Goal: Task Accomplishment & Management: Manage account settings

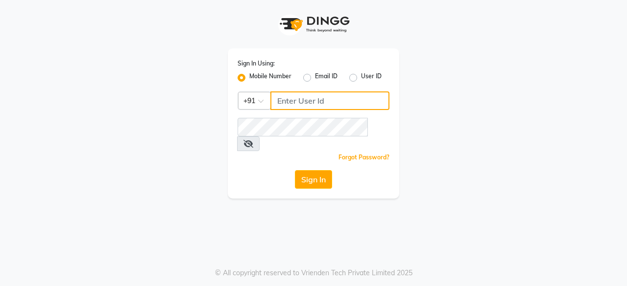
click at [333, 100] on input "Username" at bounding box center [329, 101] width 119 height 19
type input "9987799720"
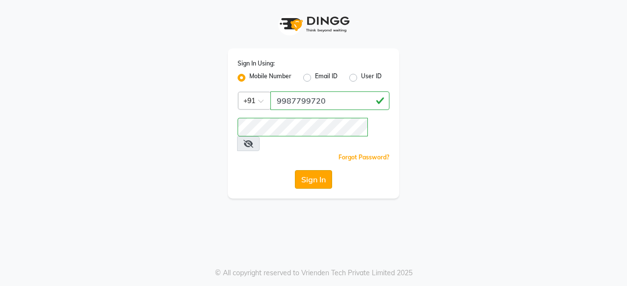
click at [306, 170] on button "Sign In" at bounding box center [313, 179] width 37 height 19
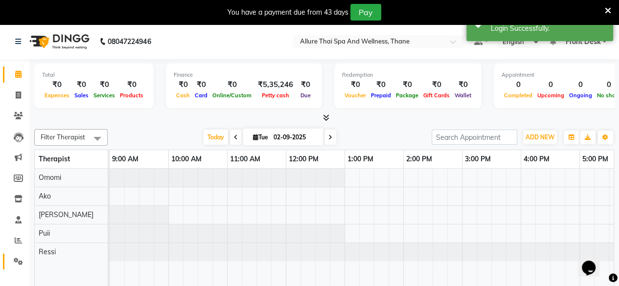
click at [20, 268] on link "Settings" at bounding box center [15, 262] width 24 height 16
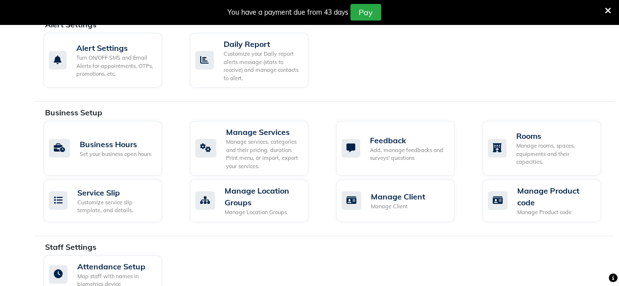
scroll to position [323, 0]
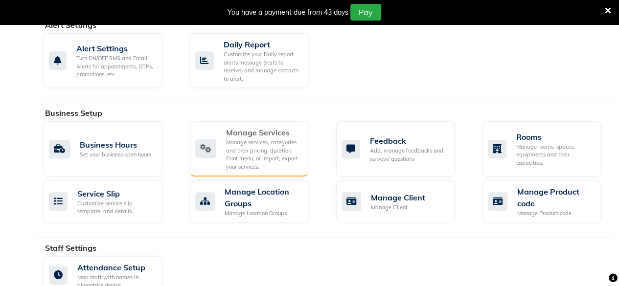
click at [222, 137] on div "Manage Services Manage services, categories and their pricing, duration. Print …" at bounding box center [247, 149] width 105 height 44
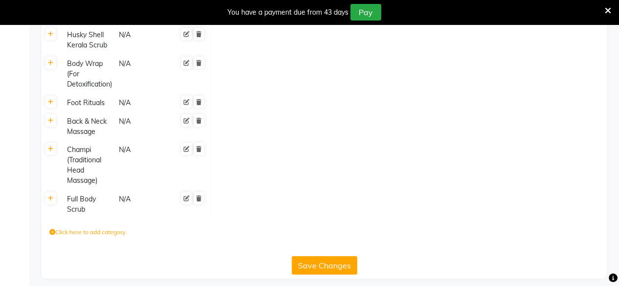
scroll to position [1336, 0]
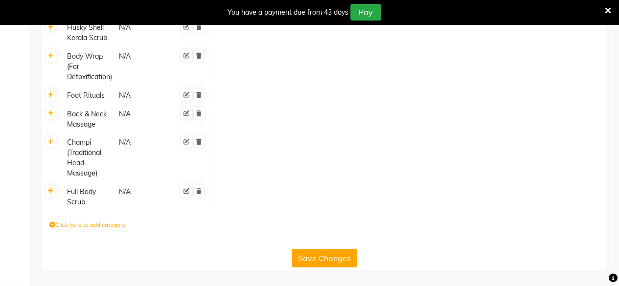
click at [51, 227] on icon at bounding box center [52, 225] width 6 height 6
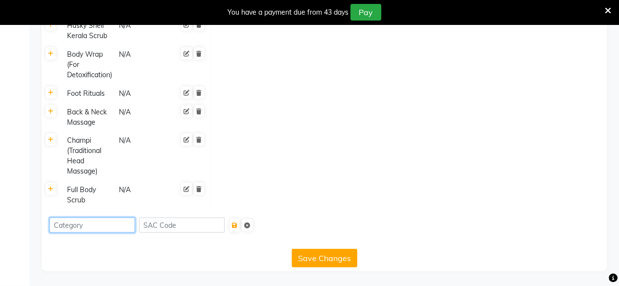
click at [95, 233] on input at bounding box center [92, 225] width 86 height 15
type input "Massage And Scrub"
click at [310, 260] on button "Save Changes" at bounding box center [325, 258] width 66 height 19
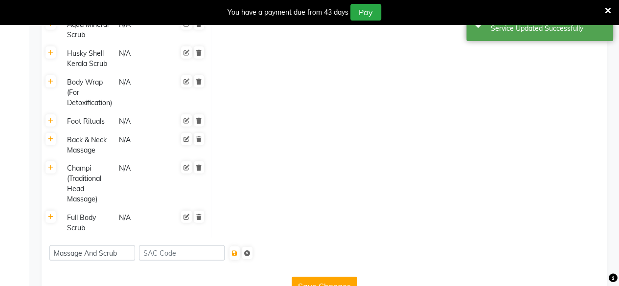
scroll to position [1338, 0]
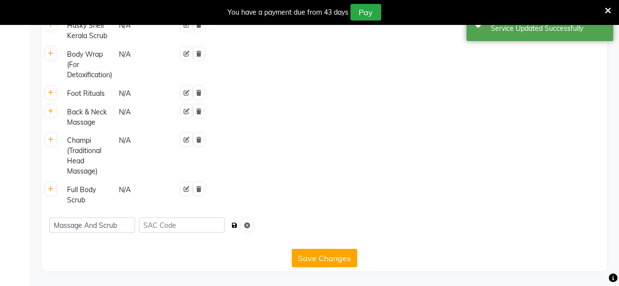
click at [236, 228] on button "submit" at bounding box center [235, 226] width 10 height 14
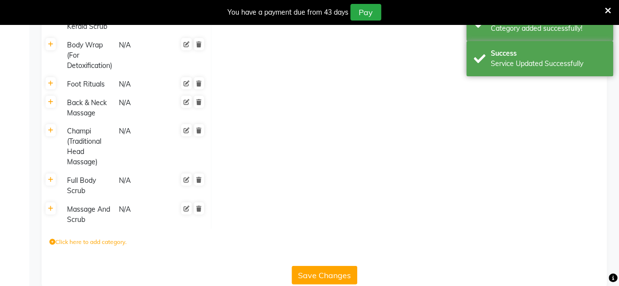
click at [75, 226] on div "Massage And Scrub" at bounding box center [88, 215] width 50 height 23
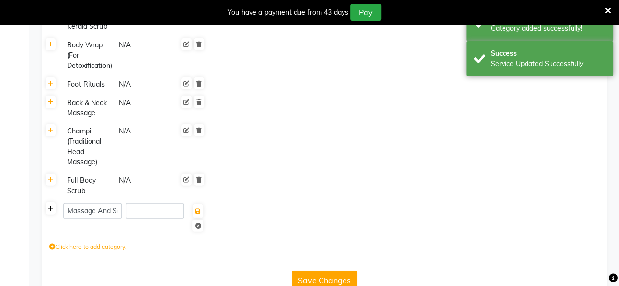
click at [52, 215] on link at bounding box center [51, 209] width 10 height 12
click at [263, 217] on label "Click here to add service" at bounding box center [255, 212] width 75 height 9
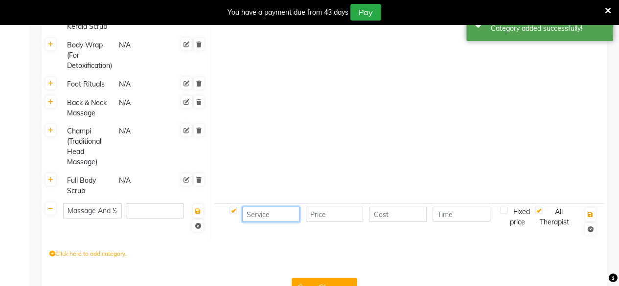
click at [268, 222] on input at bounding box center [270, 214] width 57 height 15
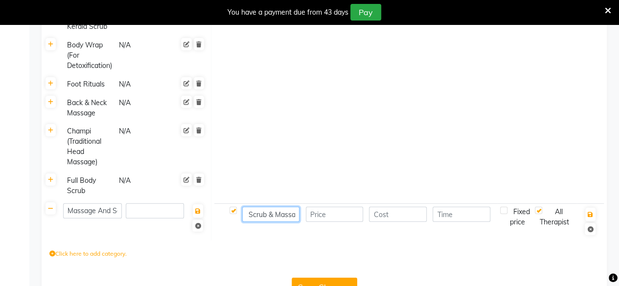
scroll to position [0, 37]
type input "Full Body Scrub & Massage"
click at [334, 222] on input "number" at bounding box center [334, 214] width 57 height 15
click at [383, 222] on input "number" at bounding box center [397, 214] width 57 height 15
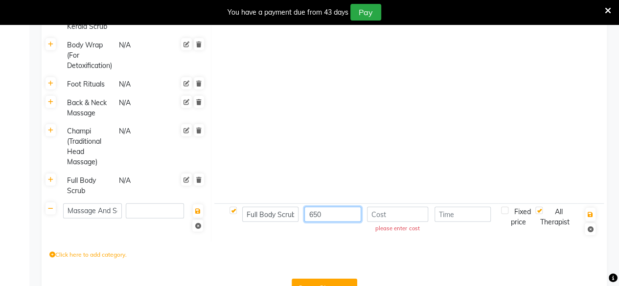
click at [339, 222] on input "650" at bounding box center [333, 214] width 56 height 15
type input "6"
type input "4199"
click at [400, 222] on input "number" at bounding box center [397, 214] width 61 height 15
click at [443, 222] on input "number" at bounding box center [463, 214] width 56 height 15
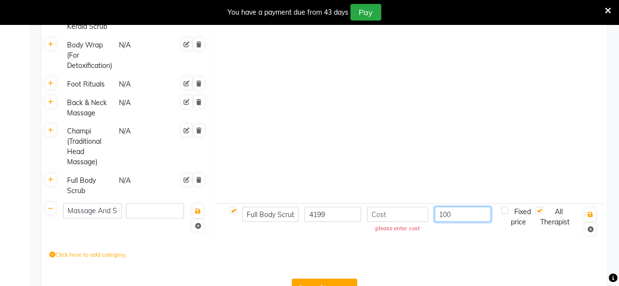
type input "100"
click at [397, 222] on input "number" at bounding box center [397, 214] width 61 height 15
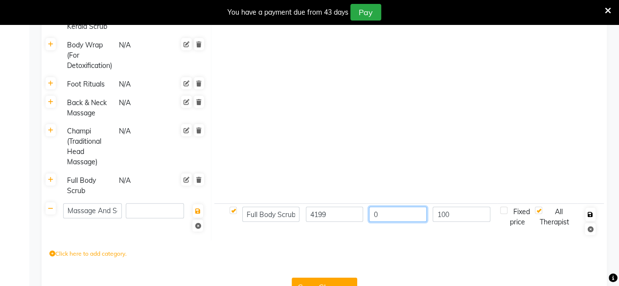
type input "0"
click at [586, 222] on button "button" at bounding box center [591, 215] width 10 height 14
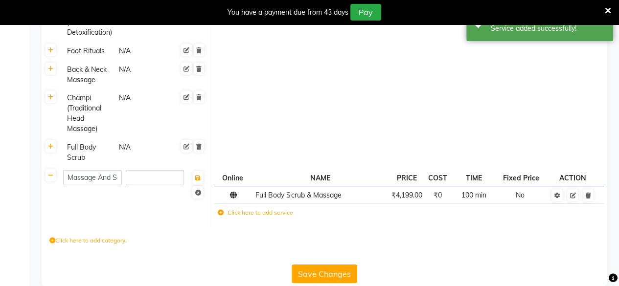
scroll to position [1371, 0]
click at [89, 164] on div "Full Body Scrub" at bounding box center [88, 153] width 50 height 23
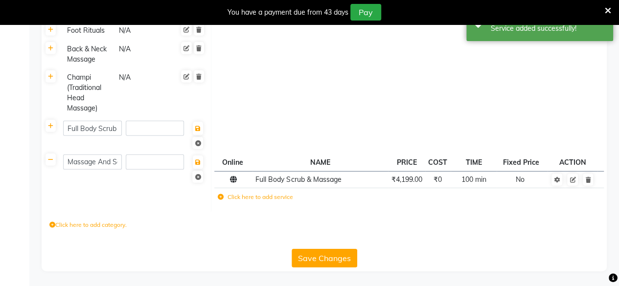
scroll to position [1400, 0]
click at [47, 130] on link at bounding box center [51, 126] width 10 height 12
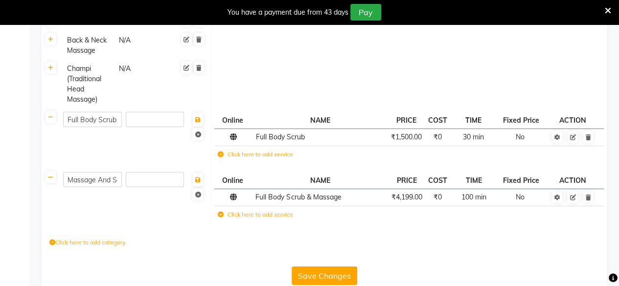
scroll to position [1427, 0]
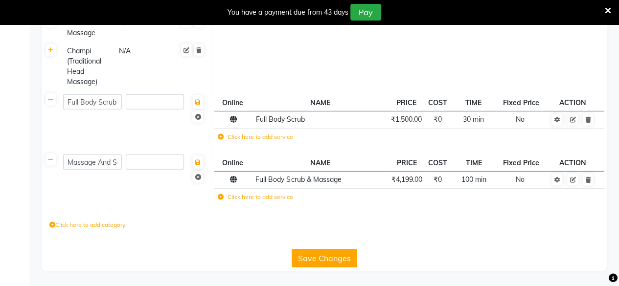
click at [323, 253] on button "Save Changes" at bounding box center [325, 258] width 66 height 19
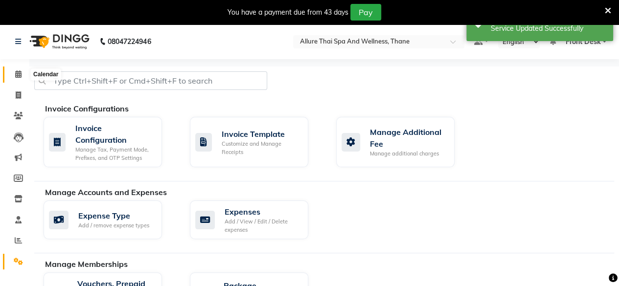
click at [16, 74] on icon at bounding box center [18, 74] width 6 height 7
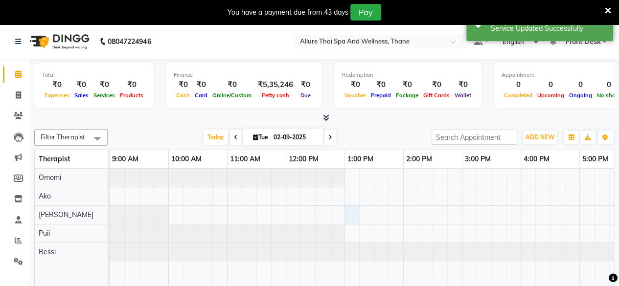
click at [355, 213] on div at bounding box center [550, 235] width 881 height 132
select select "84282"
select select "780"
select select "tentative"
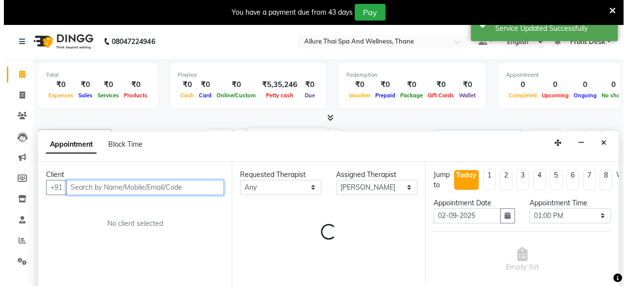
scroll to position [24, 0]
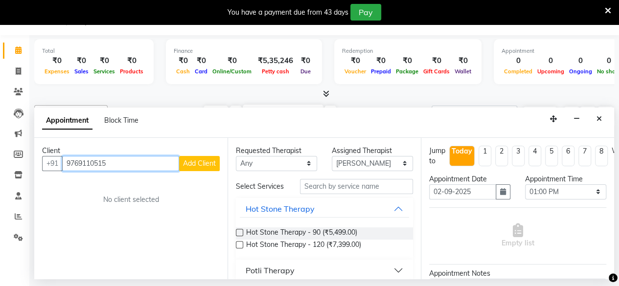
type input "9769110515"
click at [188, 155] on div "Client" at bounding box center [131, 151] width 178 height 10
click at [196, 168] on button "Add Client" at bounding box center [199, 163] width 41 height 15
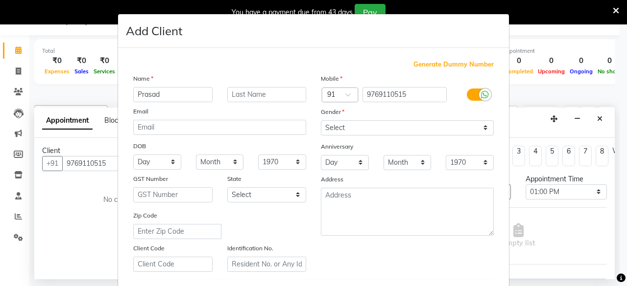
type input "Prasad"
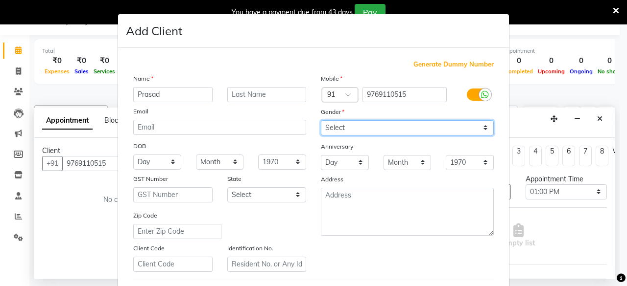
click at [379, 132] on select "Select [DEMOGRAPHIC_DATA] [DEMOGRAPHIC_DATA] Other Prefer Not To Say" at bounding box center [407, 127] width 173 height 15
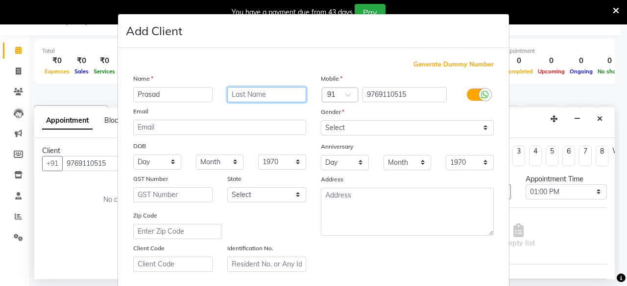
click at [251, 94] on input "text" at bounding box center [266, 94] width 79 height 15
type input "Rashmi"
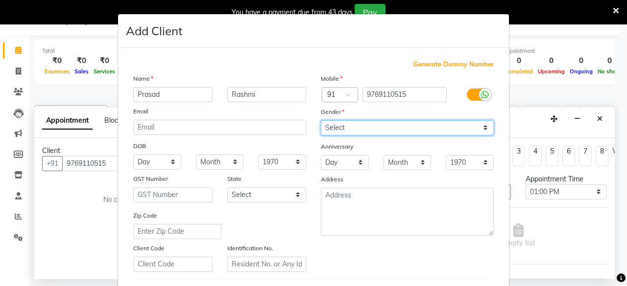
click at [349, 120] on select "Select [DEMOGRAPHIC_DATA] [DEMOGRAPHIC_DATA] Other Prefer Not To Say" at bounding box center [407, 127] width 173 height 15
select select "[DEMOGRAPHIC_DATA]"
click at [321, 120] on select "Select [DEMOGRAPHIC_DATA] [DEMOGRAPHIC_DATA] Other Prefer Not To Say" at bounding box center [407, 127] width 173 height 15
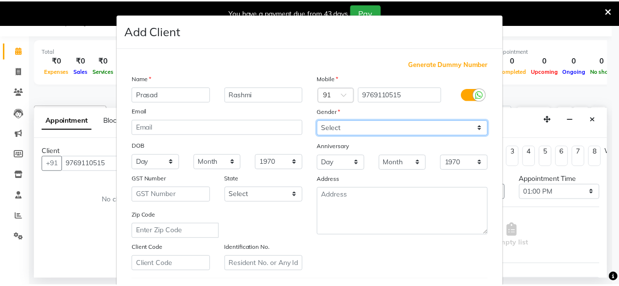
scroll to position [164, 0]
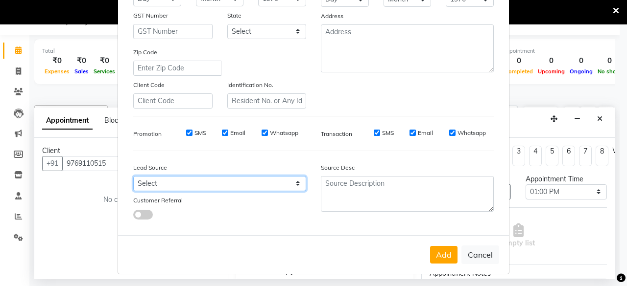
click at [166, 184] on select "Select Walk-in Referral Internet Friend Word of Mouth Advertisement Facebook Ju…" at bounding box center [219, 183] width 173 height 15
select select "55726"
click at [133, 176] on select "Select Walk-in Referral Internet Friend Word of Mouth Advertisement Facebook Ju…" at bounding box center [219, 183] width 173 height 15
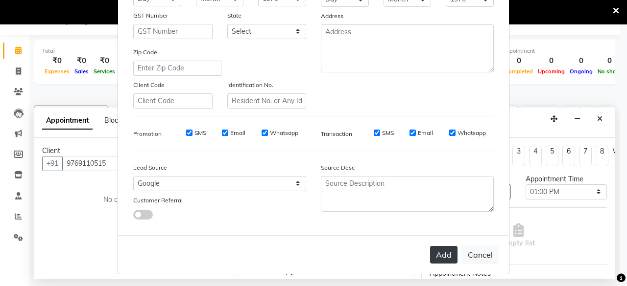
click at [438, 250] on button "Add" at bounding box center [443, 255] width 27 height 18
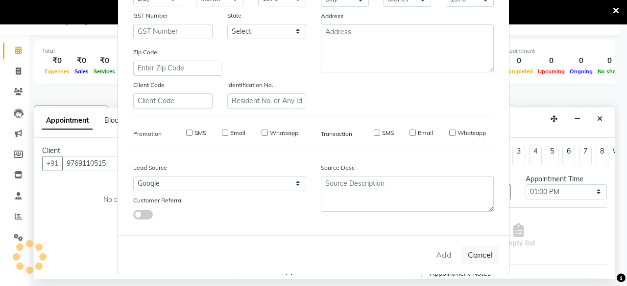
select select
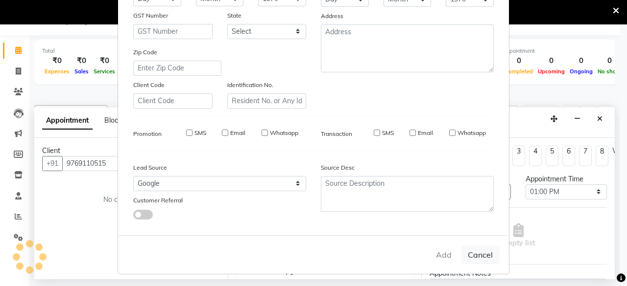
select select
checkbox input "false"
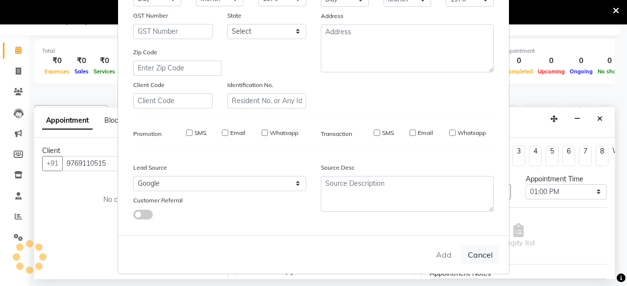
checkbox input "false"
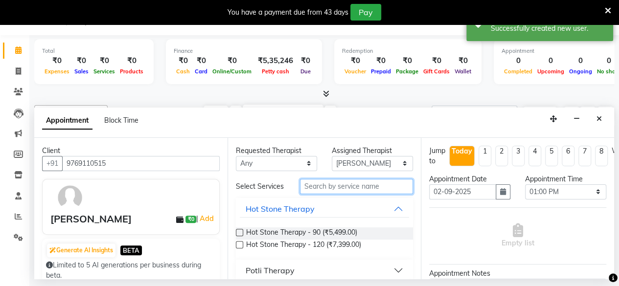
click at [333, 183] on input "text" at bounding box center [356, 186] width 113 height 15
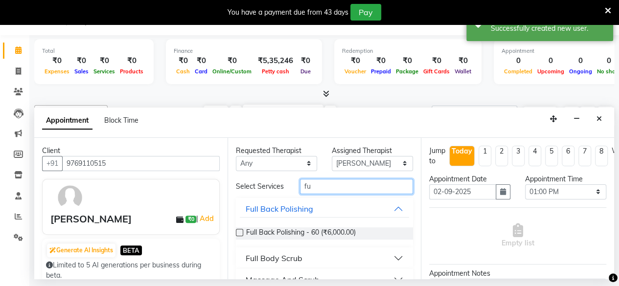
type input "f"
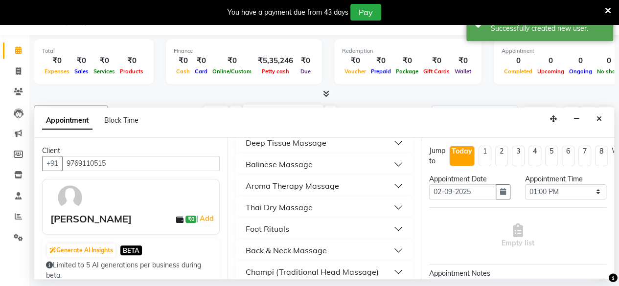
scroll to position [209, 0]
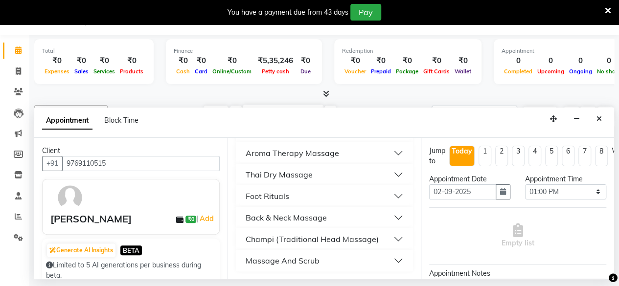
type input "massage"
click at [300, 260] on div "Massage And Scrub" at bounding box center [283, 261] width 74 height 12
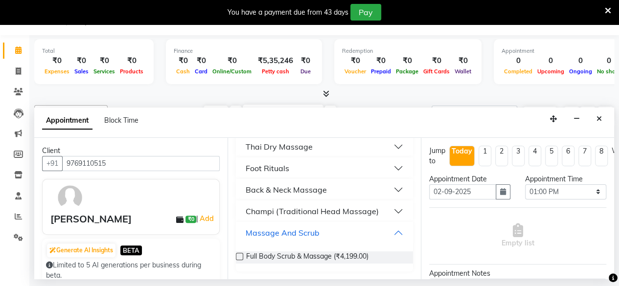
scroll to position [236, 0]
click at [240, 259] on label at bounding box center [239, 256] width 7 height 7
click at [240, 259] on input "checkbox" at bounding box center [239, 258] width 6 height 6
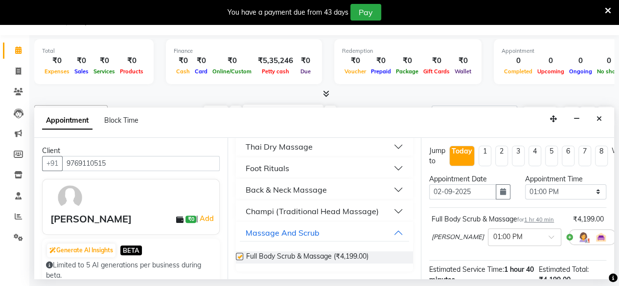
checkbox input "false"
click at [524, 234] on div "[PERSON_NAME] × 01:00 PM" at bounding box center [524, 237] width 184 height 25
click at [502, 236] on div at bounding box center [525, 237] width 72 height 10
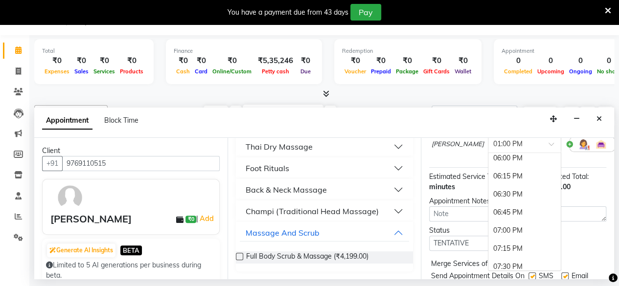
scroll to position [584, 0]
click at [506, 156] on div "06:00 PM" at bounding box center [525, 158] width 72 height 18
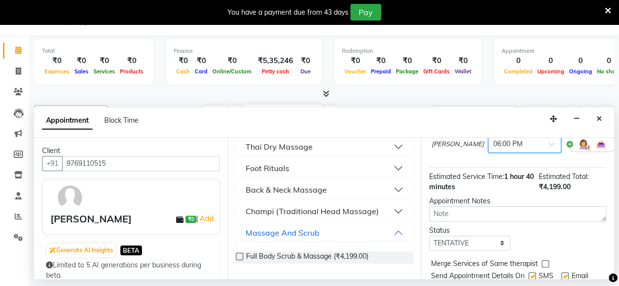
scroll to position [133, 0]
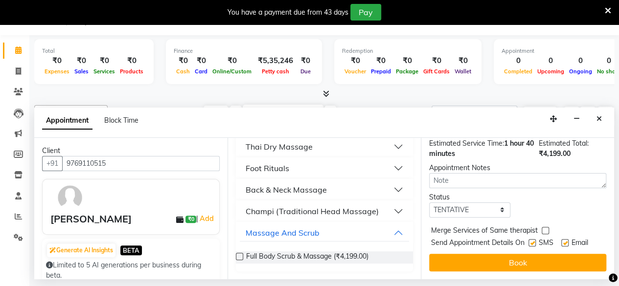
click at [476, 210] on div "Jump to [DATE] 1 2 3 4 5 6 7 8 Weeks Appointment Date [DATE] Appointment Time S…" at bounding box center [517, 209] width 193 height 142
click at [478, 207] on select "Select TENTATIVE CONFIRM CHECK-IN UPCOMING" at bounding box center [469, 210] width 81 height 15
select select "check-in"
click at [429, 203] on select "Select TENTATIVE CONFIRM CHECK-IN UPCOMING" at bounding box center [469, 210] width 81 height 15
click at [532, 239] on label at bounding box center [532, 242] width 7 height 7
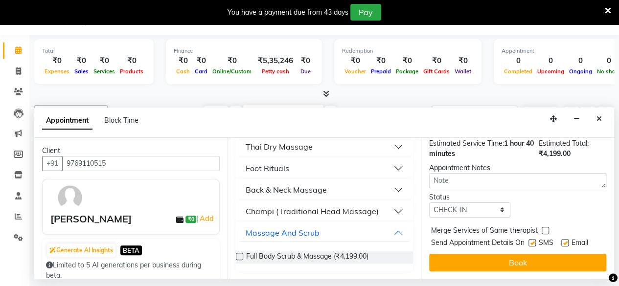
click at [532, 241] on input "checkbox" at bounding box center [532, 244] width 6 height 6
checkbox input "false"
click at [566, 239] on label at bounding box center [565, 242] width 7 height 7
click at [566, 241] on input "checkbox" at bounding box center [565, 244] width 6 height 6
checkbox input "false"
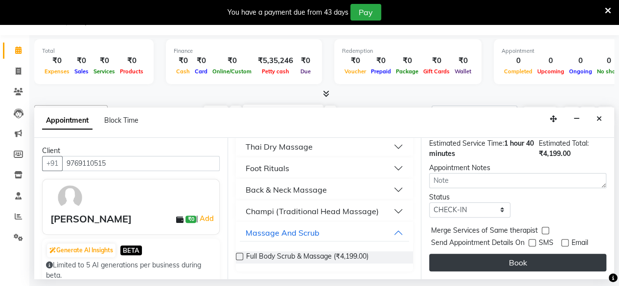
click at [534, 254] on button "Book" at bounding box center [517, 263] width 177 height 18
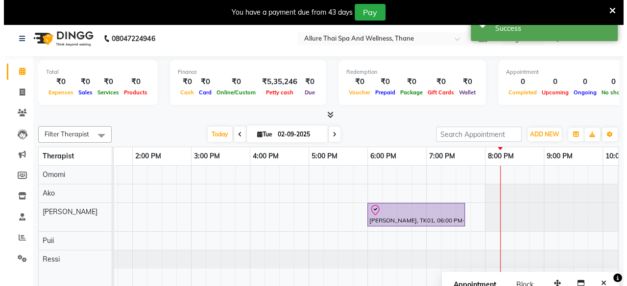
scroll to position [0, 290]
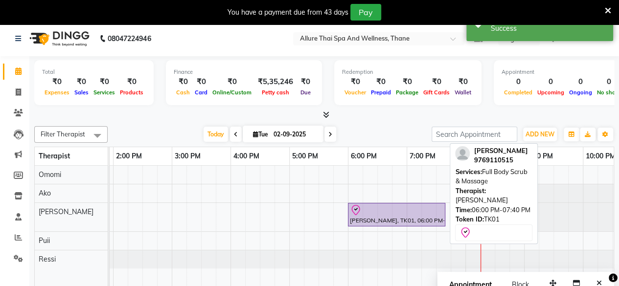
click at [371, 210] on div at bounding box center [397, 211] width 94 height 12
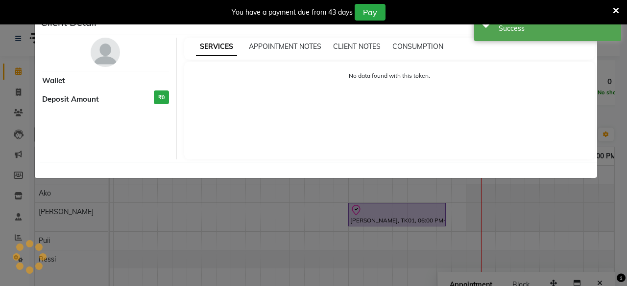
select select "8"
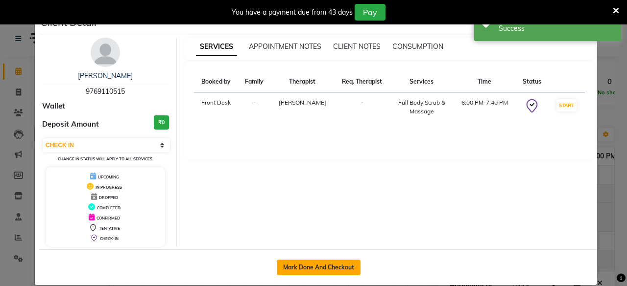
click at [295, 270] on button "Mark Done And Checkout" at bounding box center [319, 268] width 84 height 16
select select "service"
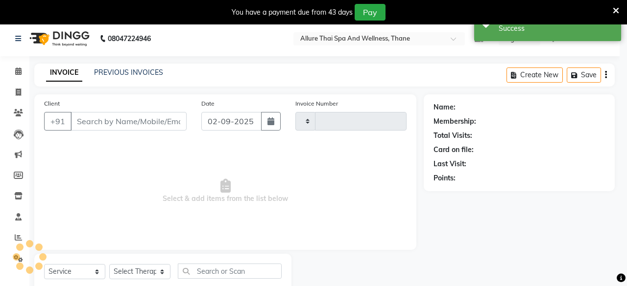
type input "0623"
select select "8525"
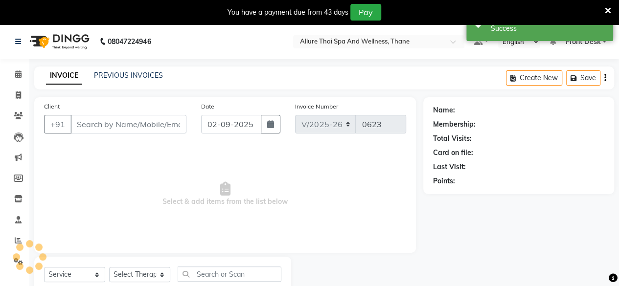
type input "9769110515"
select select "84282"
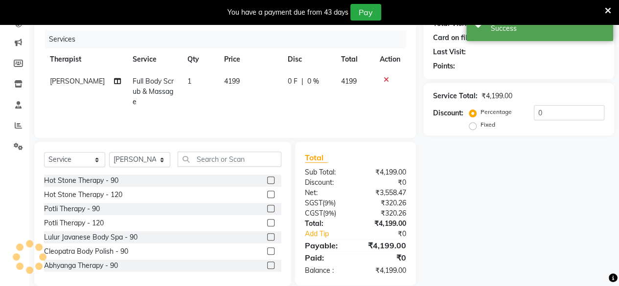
scroll to position [116, 0]
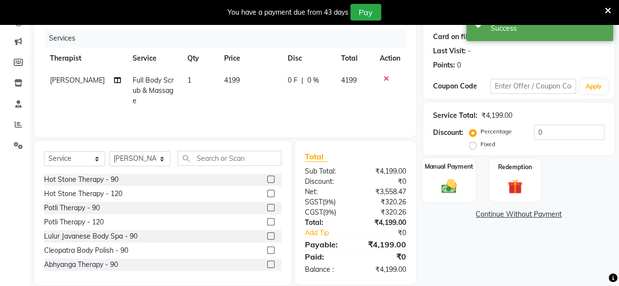
click at [471, 185] on div "Manual Payment" at bounding box center [449, 180] width 53 height 45
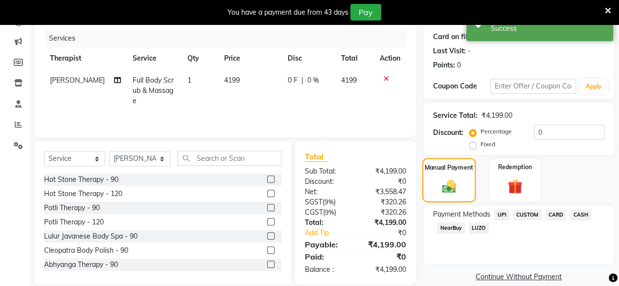
scroll to position [129, 0]
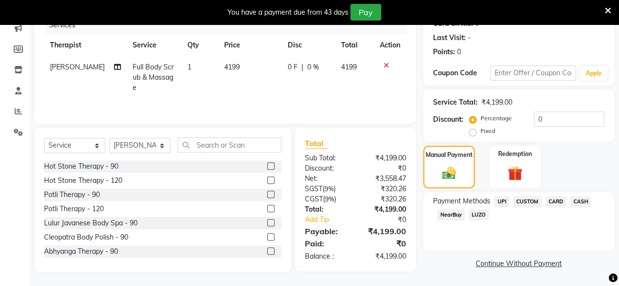
click at [508, 199] on span "UPI" at bounding box center [502, 201] width 15 height 11
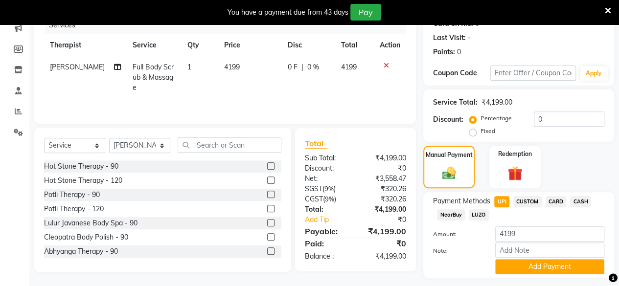
scroll to position [156, 0]
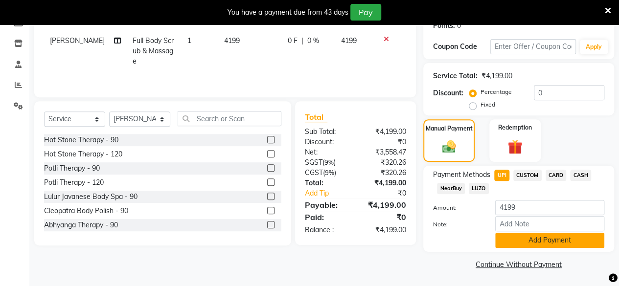
click at [537, 245] on button "Add Payment" at bounding box center [550, 240] width 109 height 15
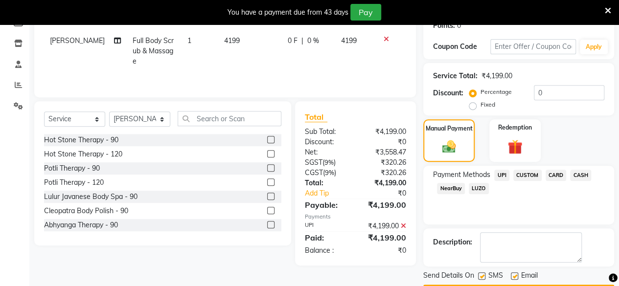
scroll to position [183, 0]
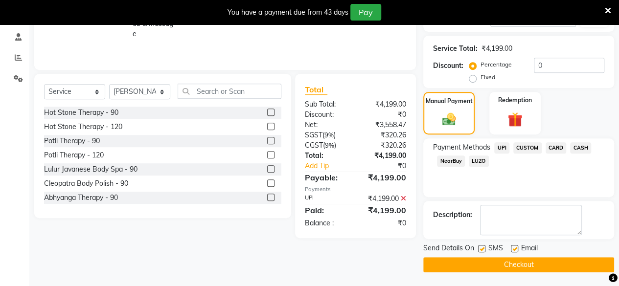
click at [519, 250] on div "Email" at bounding box center [528, 249] width 35 height 12
click at [517, 249] on label at bounding box center [514, 248] width 7 height 7
click at [517, 249] on input "checkbox" at bounding box center [514, 249] width 6 height 6
checkbox input "false"
click at [482, 249] on label at bounding box center [481, 248] width 7 height 7
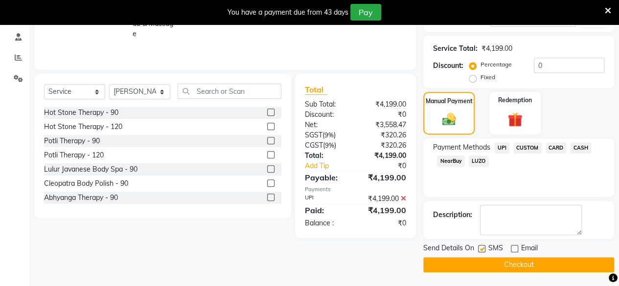
click at [482, 249] on input "checkbox" at bounding box center [481, 249] width 6 height 6
checkbox input "false"
click at [501, 260] on button "Checkout" at bounding box center [519, 265] width 191 height 15
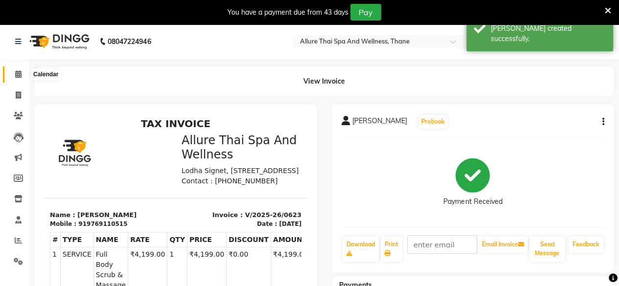
click at [15, 69] on span at bounding box center [18, 74] width 17 height 11
